Goal: Transaction & Acquisition: Purchase product/service

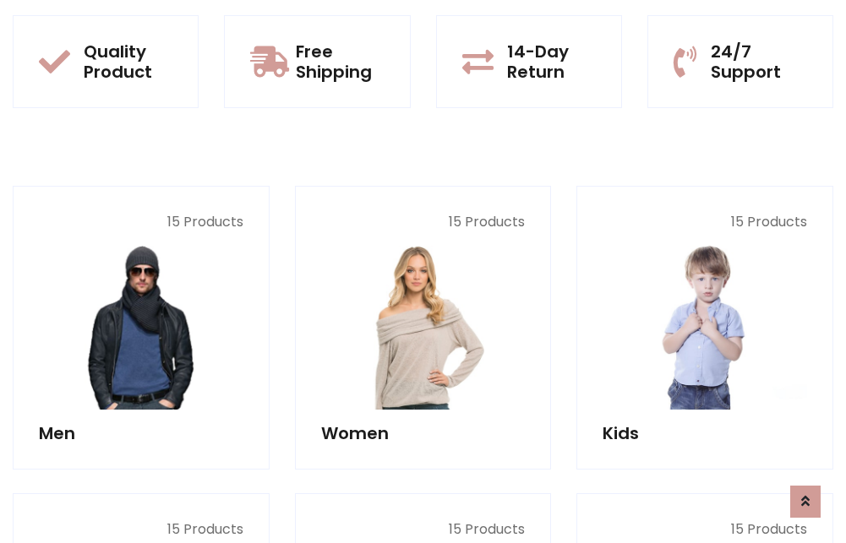
scroll to position [1465, 0]
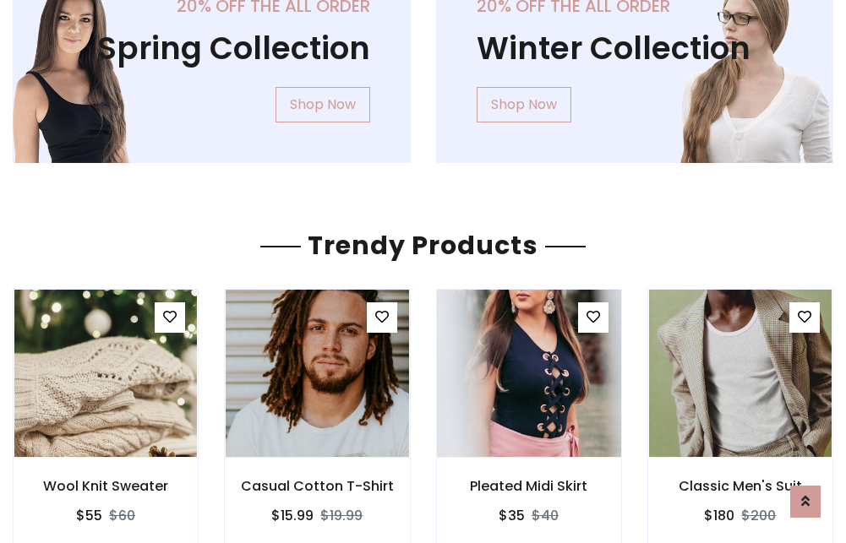
click at [528, 374] on img at bounding box center [529, 374] width 220 height 406
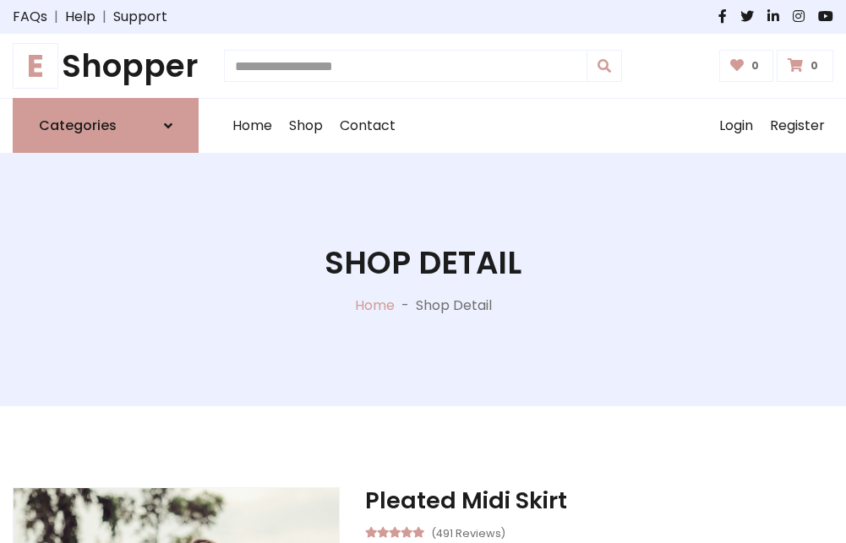
click at [106, 66] on h1 "E Shopper" at bounding box center [106, 65] width 186 height 37
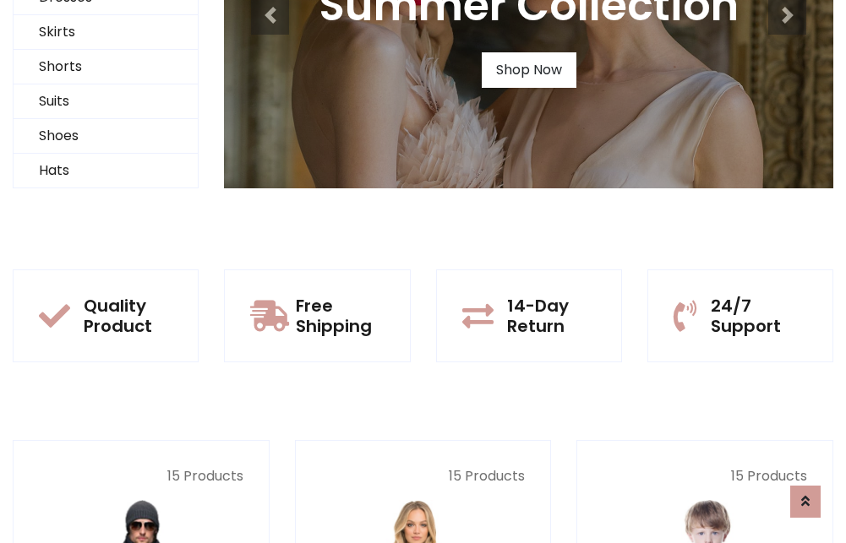
scroll to position [163, 0]
